Goal: Task Accomplishment & Management: Complete application form

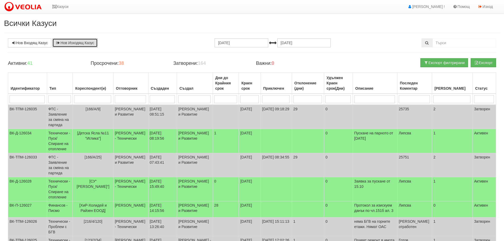
click at [79, 43] on link "Нов Изходящ Казус" at bounding box center [74, 42] width 45 height 9
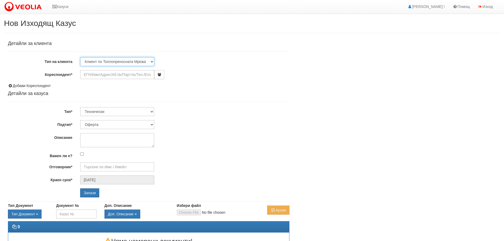
click at [152, 62] on select "Клиент по Топлопреносната Мрежа Институция Партньори Други" at bounding box center [117, 61] width 74 height 9
select select "Institution"
click at [80, 57] on select "Клиент по Топлопреносната Мрежа Институция Партньори Други" at bounding box center [117, 61] width 74 height 9
click at [105, 79] on div "Детайли за клиента Тип на клиента Клиент по Топлопреносната Мрежа Институция Па…" at bounding box center [149, 119] width 282 height 156
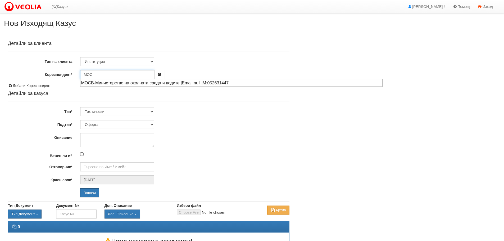
click at [202, 81] on div "МОСВ-Министерство на околната среда и водите |Email:null |М:052631447" at bounding box center [231, 83] width 301 height 7
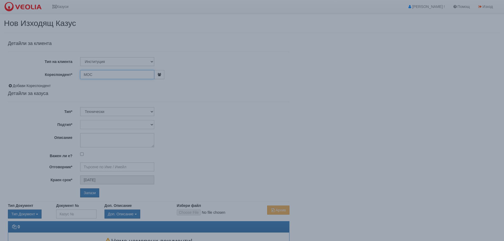
type input "МОСВ-Министерство на околната среда и водите"
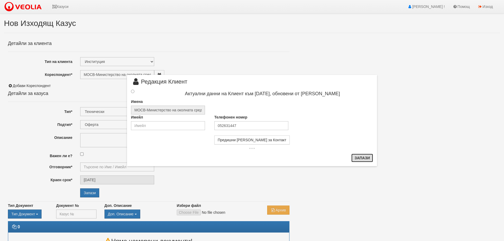
click at [361, 158] on button "Запази" at bounding box center [363, 158] width 22 height 8
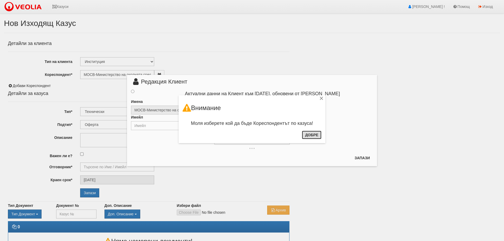
click at [312, 135] on button "Добре" at bounding box center [312, 135] width 20 height 8
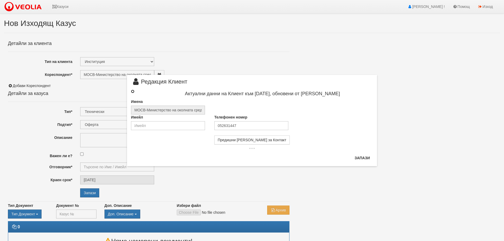
drag, startPoint x: 132, startPoint y: 92, endPoint x: 141, endPoint y: 96, distance: 9.7
click at [132, 92] on input "radio" at bounding box center [132, 91] width 3 height 3
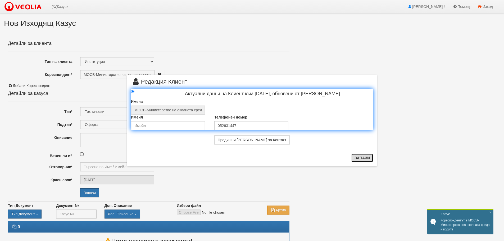
click at [362, 156] on button "Запази" at bounding box center [363, 158] width 22 height 8
radio input "true"
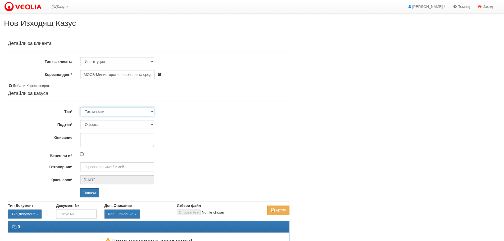
drag, startPoint x: 151, startPoint y: 111, endPoint x: 144, endPoint y: 113, distance: 7.5
click at [151, 111] on select "Технически ФТС Търговски Административен Производствен Експлоатационен Финансов…" at bounding box center [117, 111] width 74 height 9
select select "3"
click at [80, 107] on select "Технически ФТС Търговски Административен Производствен Експлоатационен Финансов…" at bounding box center [117, 111] width 74 height 9
click at [114, 141] on textarea "Описание" at bounding box center [117, 140] width 74 height 14
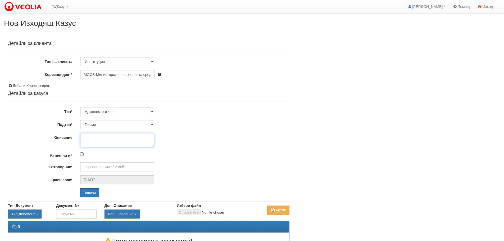
paste textarea "Актуализиран План за мониторинг към РЕПГ №60-Н7/2025г."
type textarea "Актуализиран План за мониторинг към РЕПГ №60-Н7/2025г."
click at [89, 166] on input "Отговорник*" at bounding box center [117, 167] width 74 height 9
click at [109, 174] on div "[PERSON_NAME] - Администрация" at bounding box center [231, 175] width 301 height 7
type input "[PERSON_NAME] - Администрация"
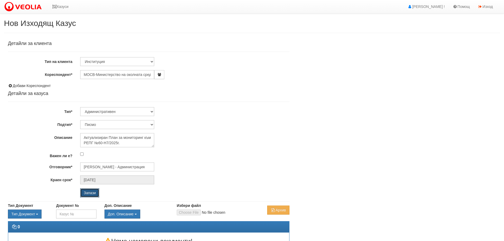
click at [89, 191] on input "Запази" at bounding box center [89, 192] width 19 height 9
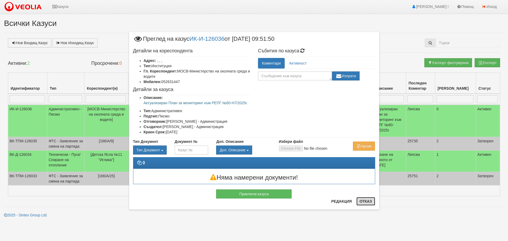
click at [365, 202] on button "Отказ" at bounding box center [366, 201] width 19 height 8
